Goal: Transaction & Acquisition: Purchase product/service

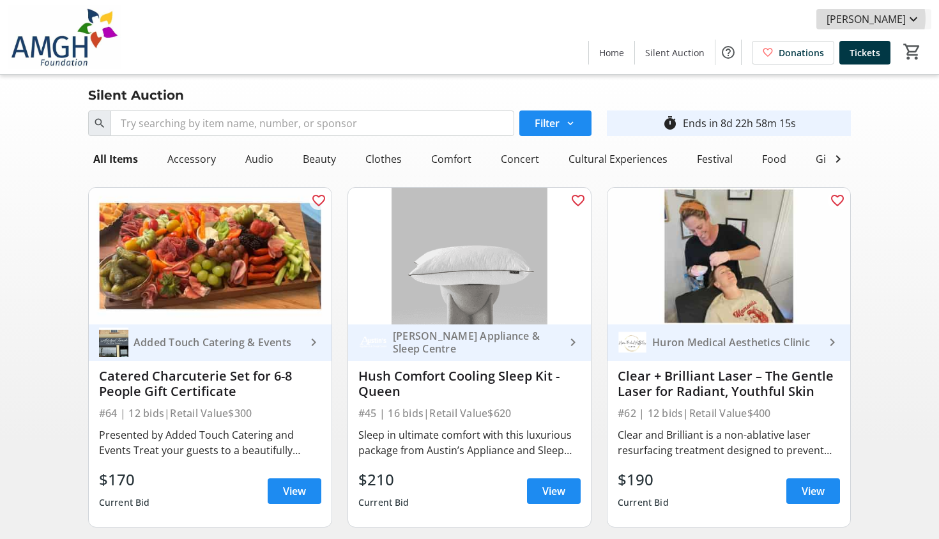
click at [882, 19] on span "[PERSON_NAME]" at bounding box center [866, 19] width 79 height 15
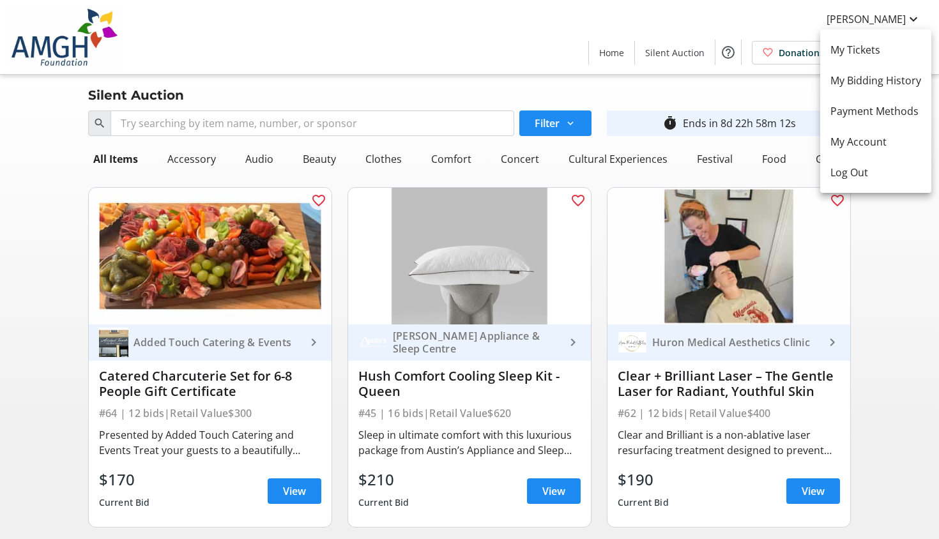
click at [511, 42] on div at bounding box center [469, 269] width 939 height 539
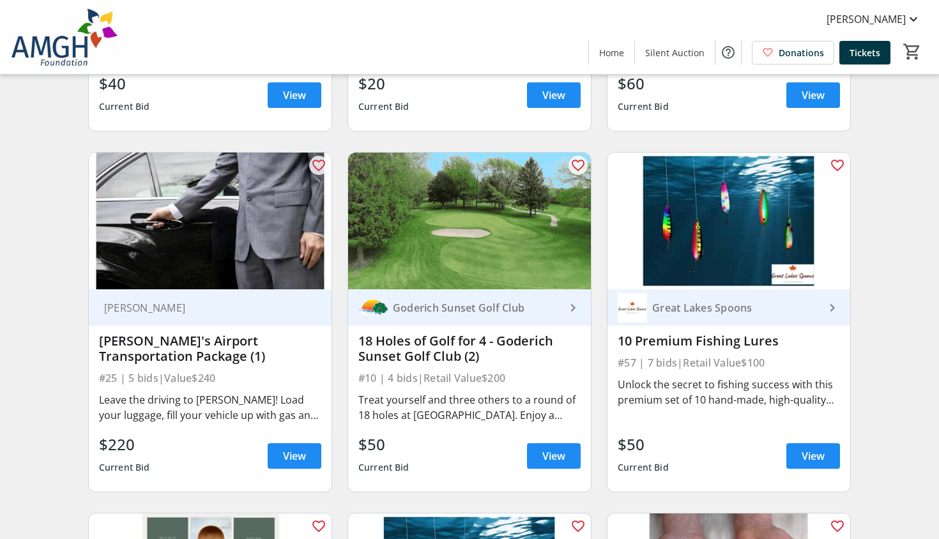
scroll to position [2937, 0]
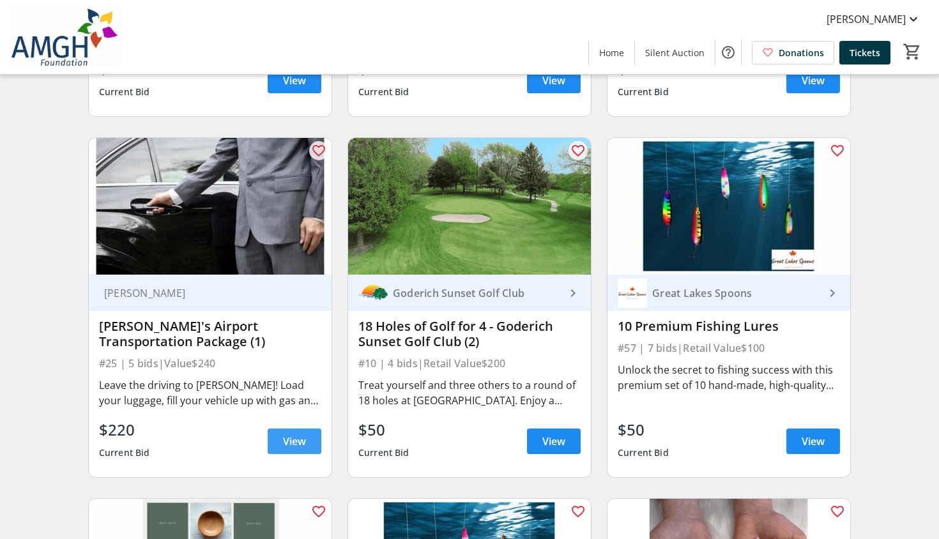
click at [294, 440] on span "View" at bounding box center [294, 441] width 23 height 15
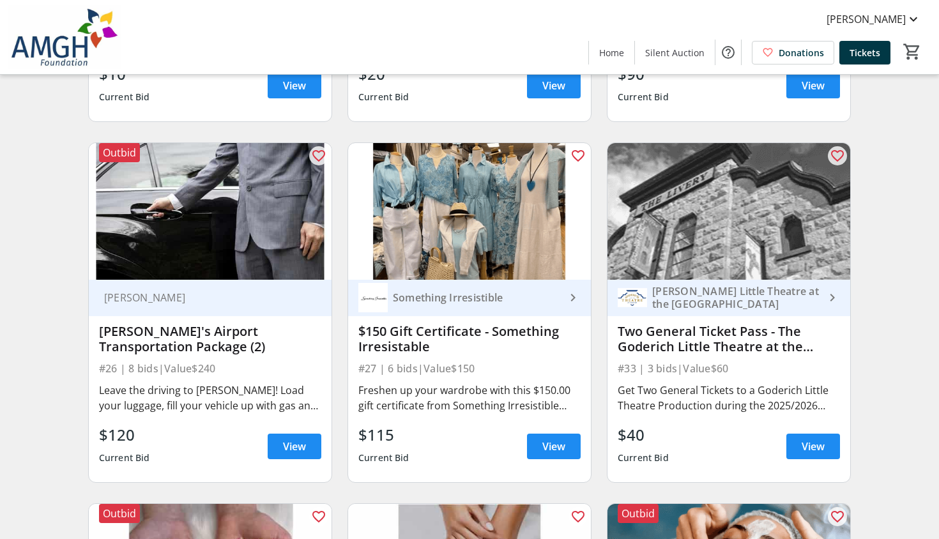
scroll to position [3657, 0]
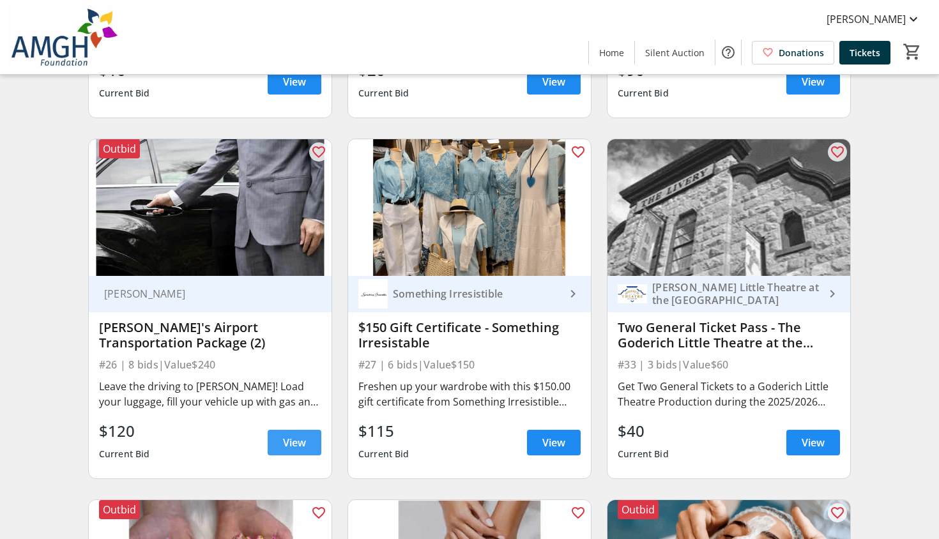
click at [301, 446] on span "View" at bounding box center [294, 442] width 23 height 15
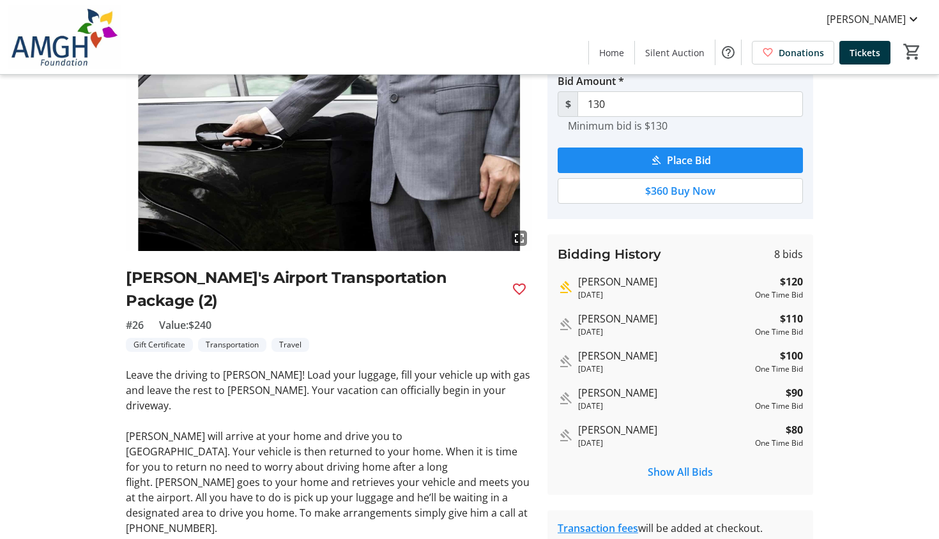
scroll to position [99, 0]
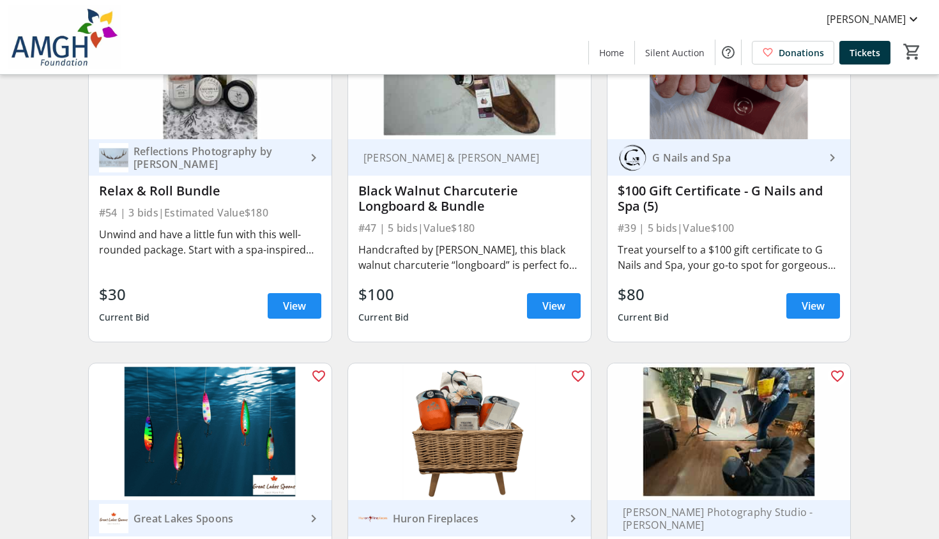
scroll to position [6321, 0]
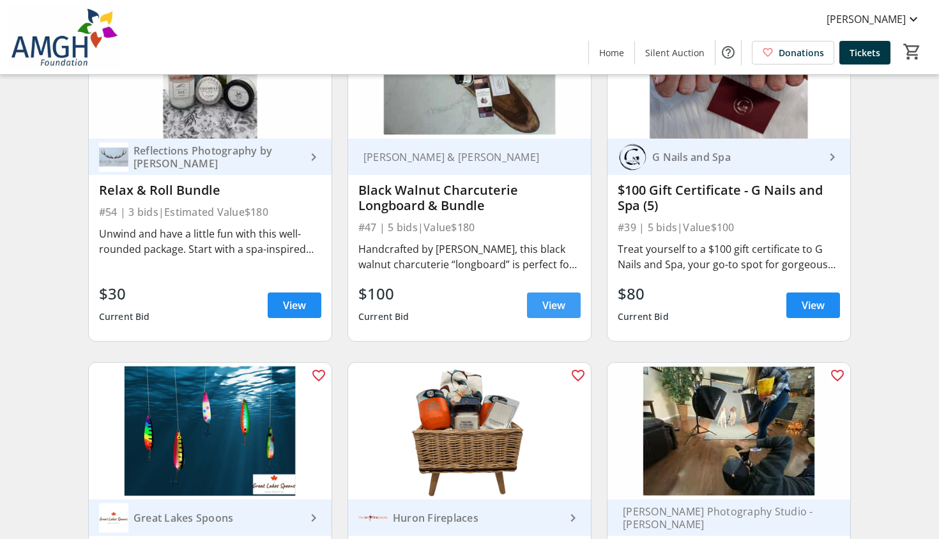
click at [550, 304] on span "View" at bounding box center [553, 305] width 23 height 15
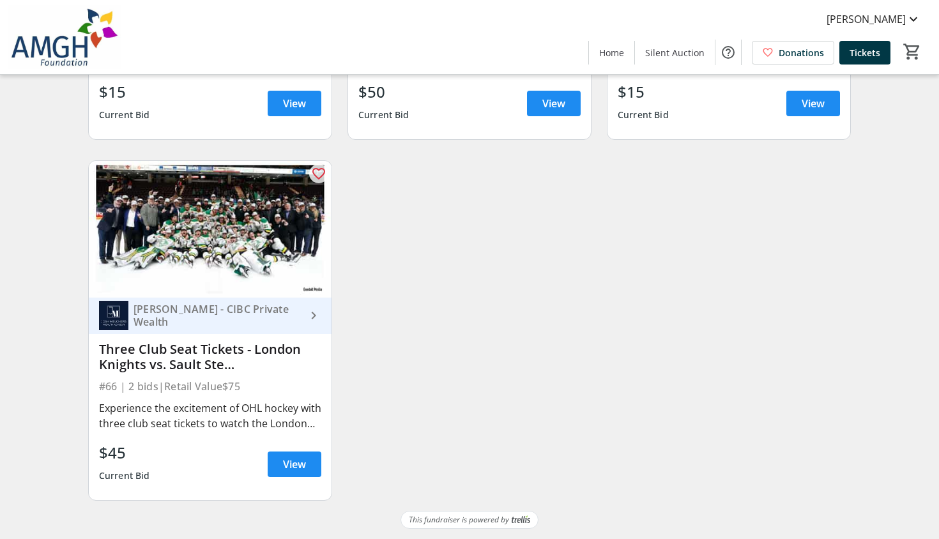
scroll to position [6868, 0]
